Goal: Communication & Community: Answer question/provide support

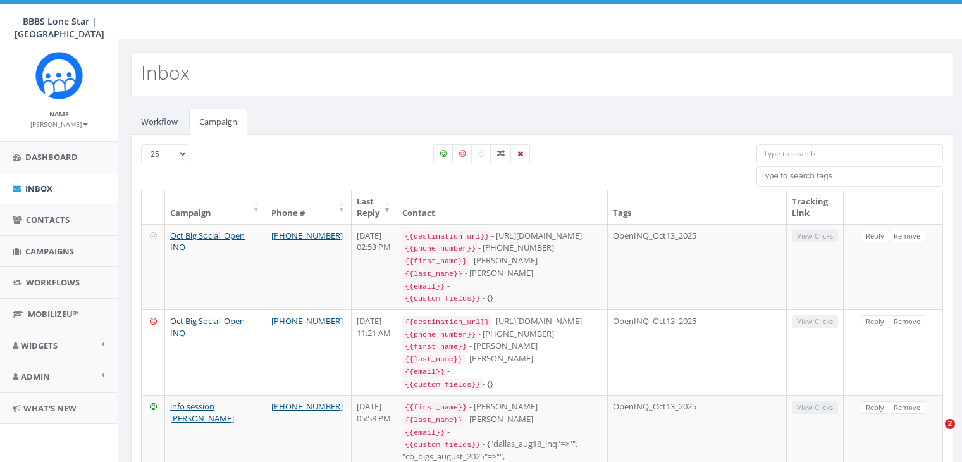
select select
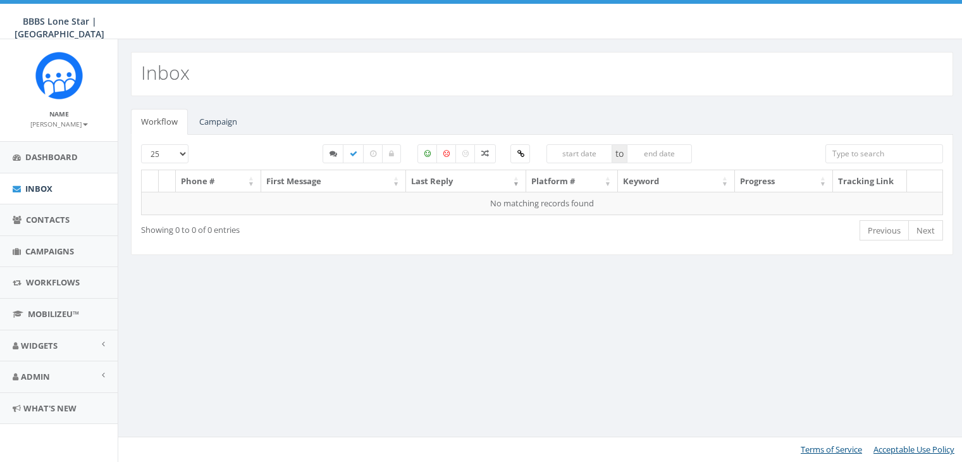
select select
click at [225, 121] on link "Campaign" at bounding box center [218, 122] width 58 height 26
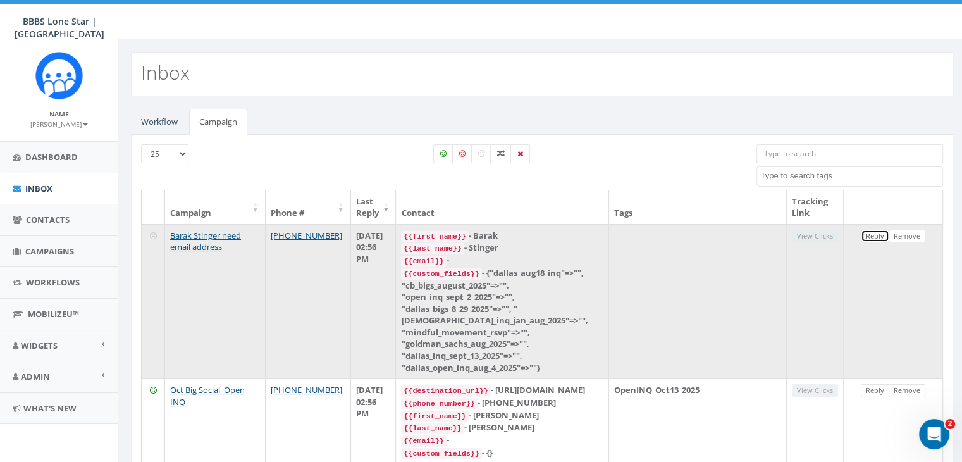
click at [876, 237] on link "Reply" at bounding box center [875, 236] width 28 height 13
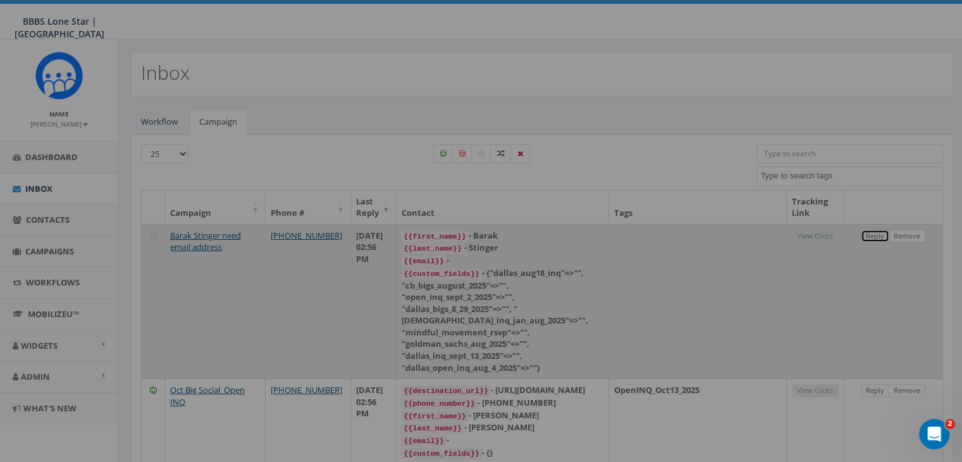
select select
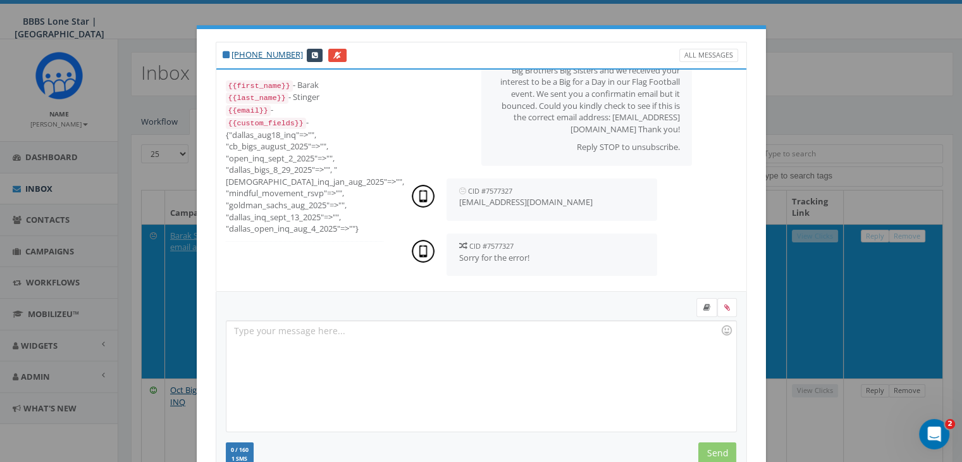
scroll to position [63, 0]
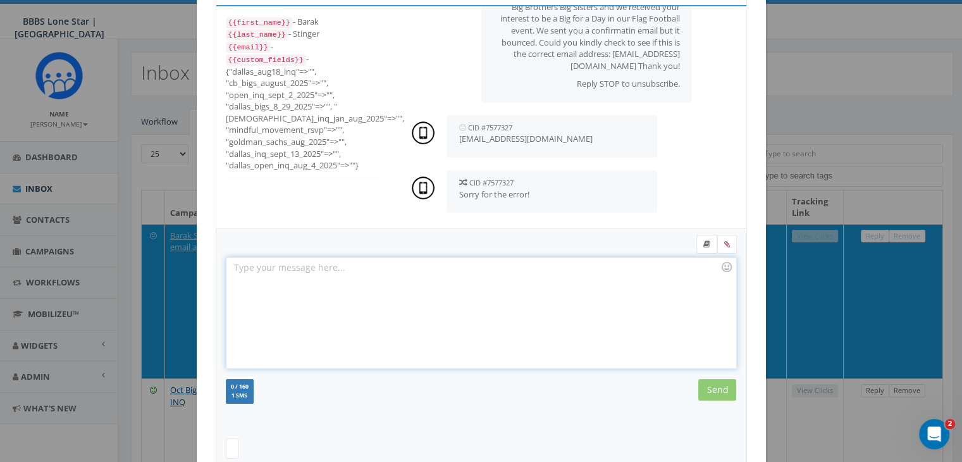
click at [424, 264] on div at bounding box center [481, 313] width 509 height 111
click at [720, 390] on input "Send" at bounding box center [717, 390] width 38 height 22
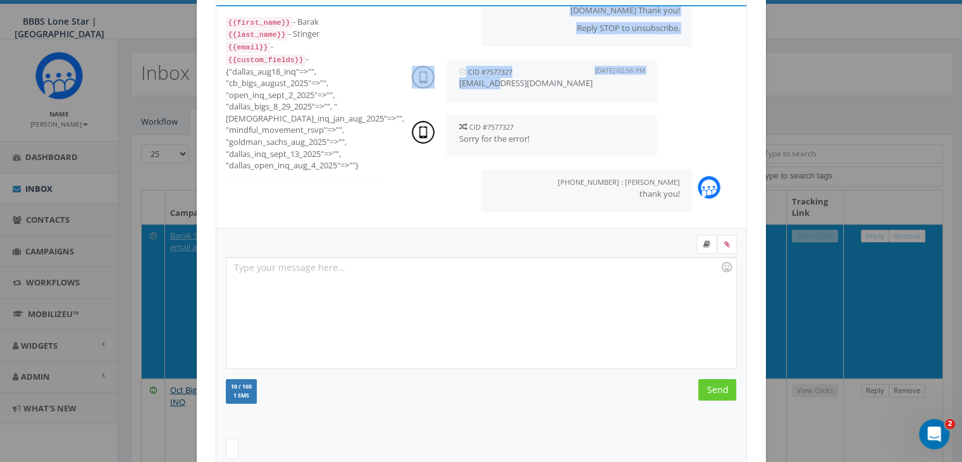
drag, startPoint x: 542, startPoint y: 80, endPoint x: 520, endPoint y: 94, distance: 26.0
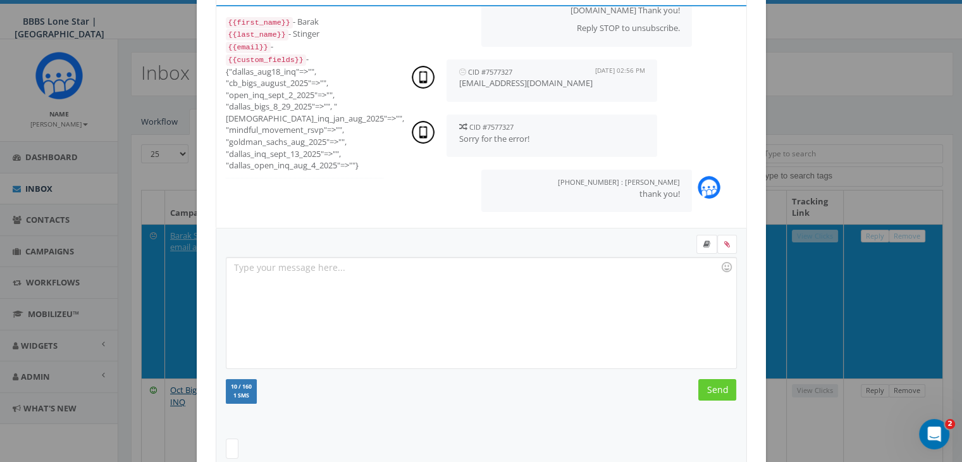
click at [559, 91] on div "CID #7577327 October 15, 2025 02:56 PM Bsstring1@gmail.com" at bounding box center [552, 80] width 211 height 42
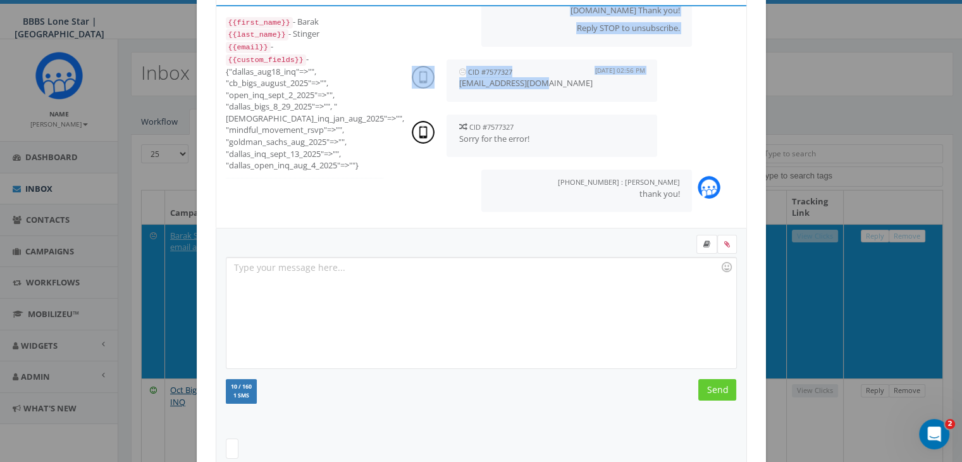
drag, startPoint x: 542, startPoint y: 84, endPoint x: 559, endPoint y: 89, distance: 18.6
click at [559, 89] on div "CID #7577327 October 15, 2025 02:56 PM Bsstring1@gmail.com" at bounding box center [552, 80] width 211 height 42
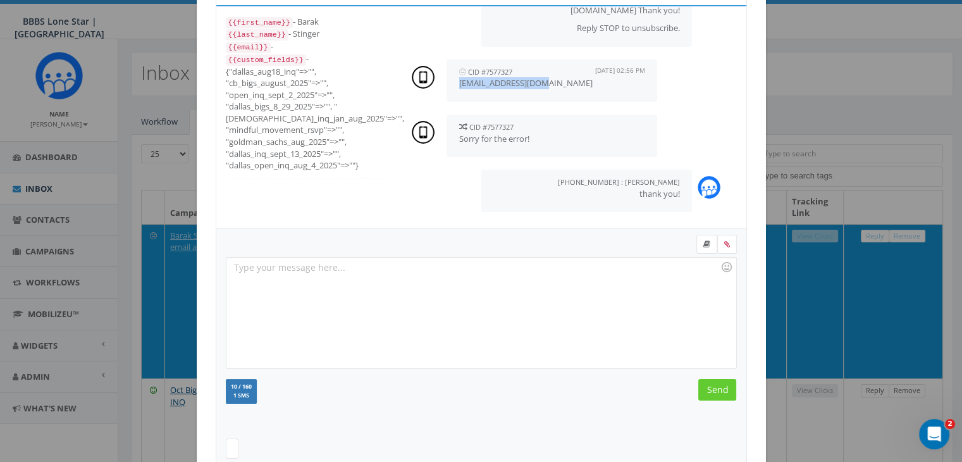
drag, startPoint x: 453, startPoint y: 86, endPoint x: 535, endPoint y: 86, distance: 81.6
click at [535, 86] on div "CID #7577327 October 15, 2025 02:56 PM Bsstring1@gmail.com" at bounding box center [552, 80] width 211 height 42
copy p "Bsstring1@gmail.com"
click at [561, 308] on div at bounding box center [481, 313] width 509 height 111
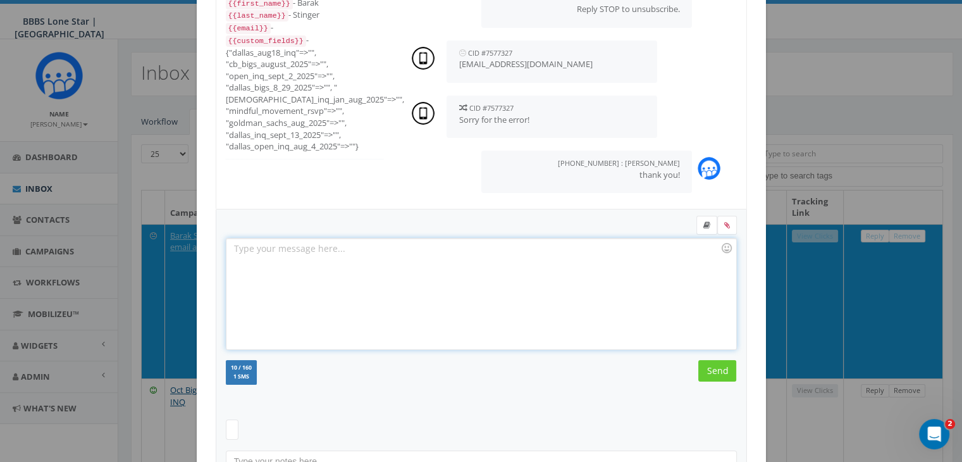
scroll to position [170, 0]
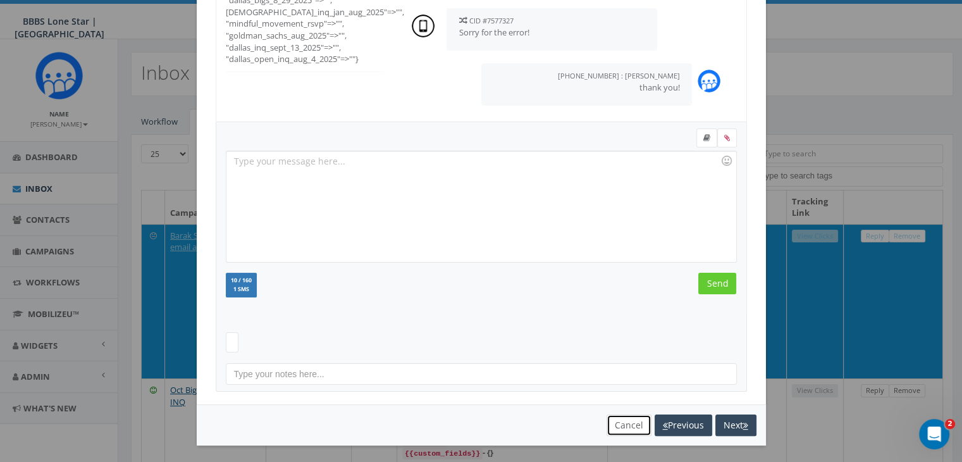
click at [630, 418] on button "Cancel" at bounding box center [629, 425] width 45 height 22
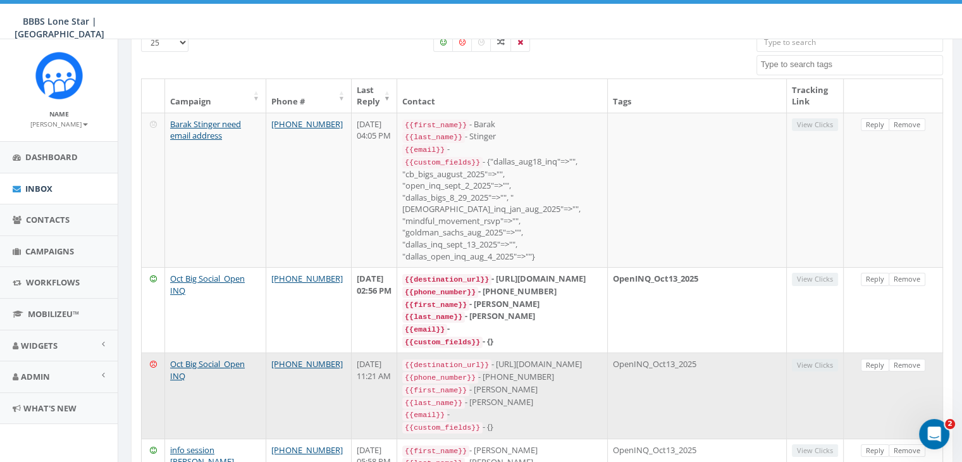
scroll to position [127, 0]
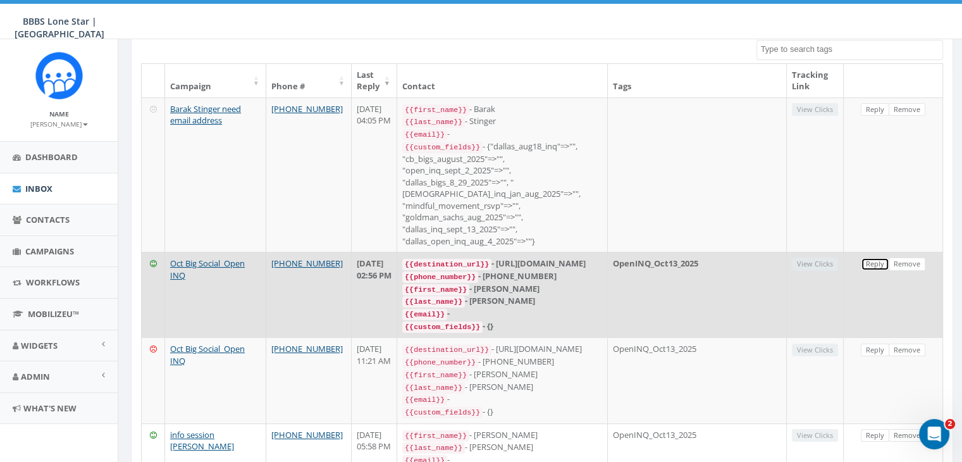
click at [875, 258] on link "Reply" at bounding box center [875, 264] width 28 height 13
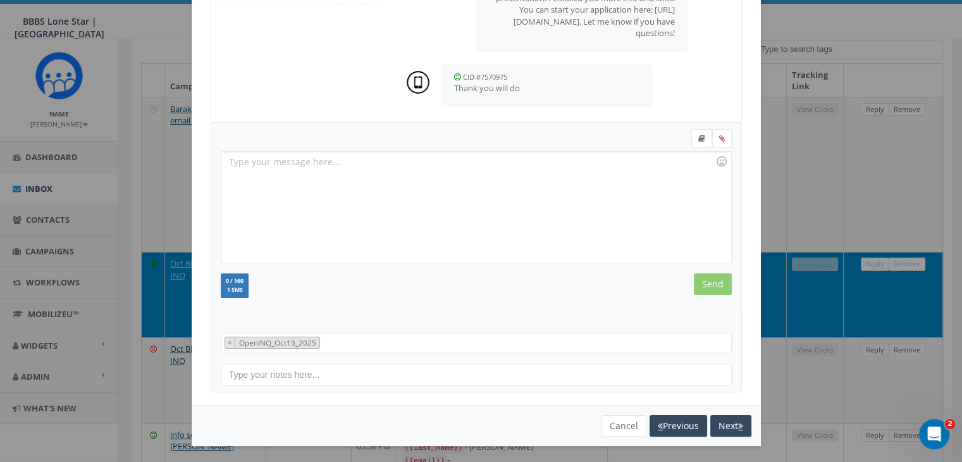
scroll to position [170, 0]
click at [623, 421] on button "Cancel" at bounding box center [624, 425] width 45 height 22
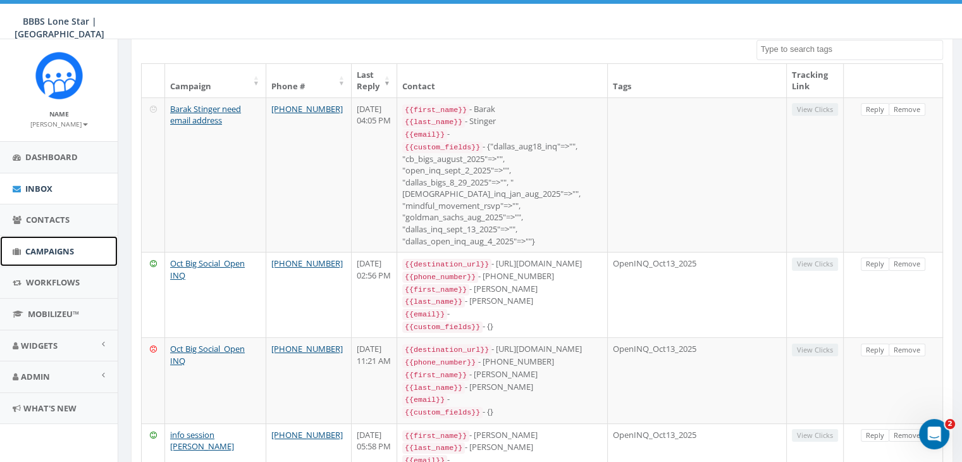
click at [51, 249] on span "Campaigns" at bounding box center [49, 250] width 49 height 11
